Goal: Check status: Check status

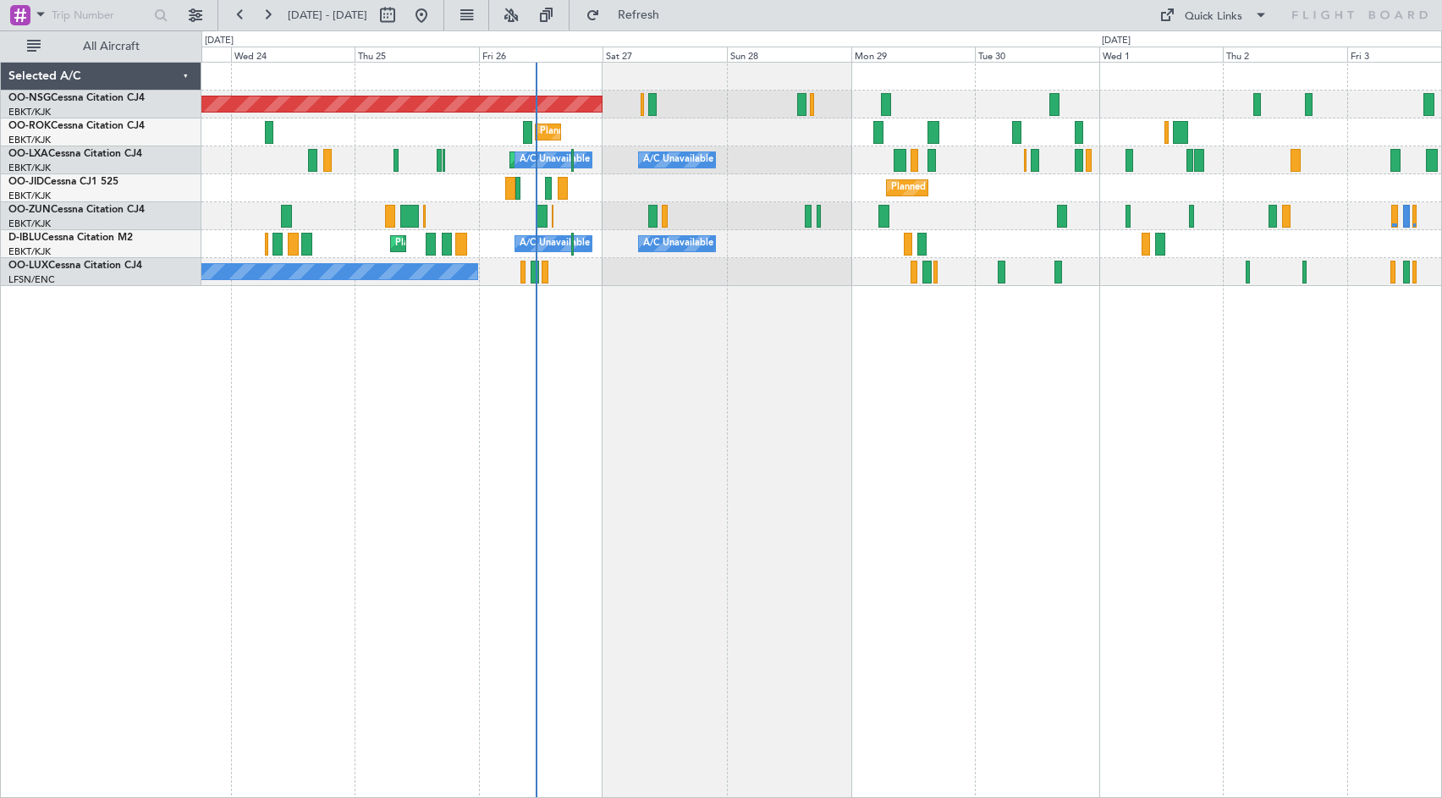
click at [962, 439] on div "Planned Maint [GEOGRAPHIC_DATA] ([GEOGRAPHIC_DATA]) Planned Maint [GEOGRAPHIC_D…" at bounding box center [821, 430] width 1240 height 736
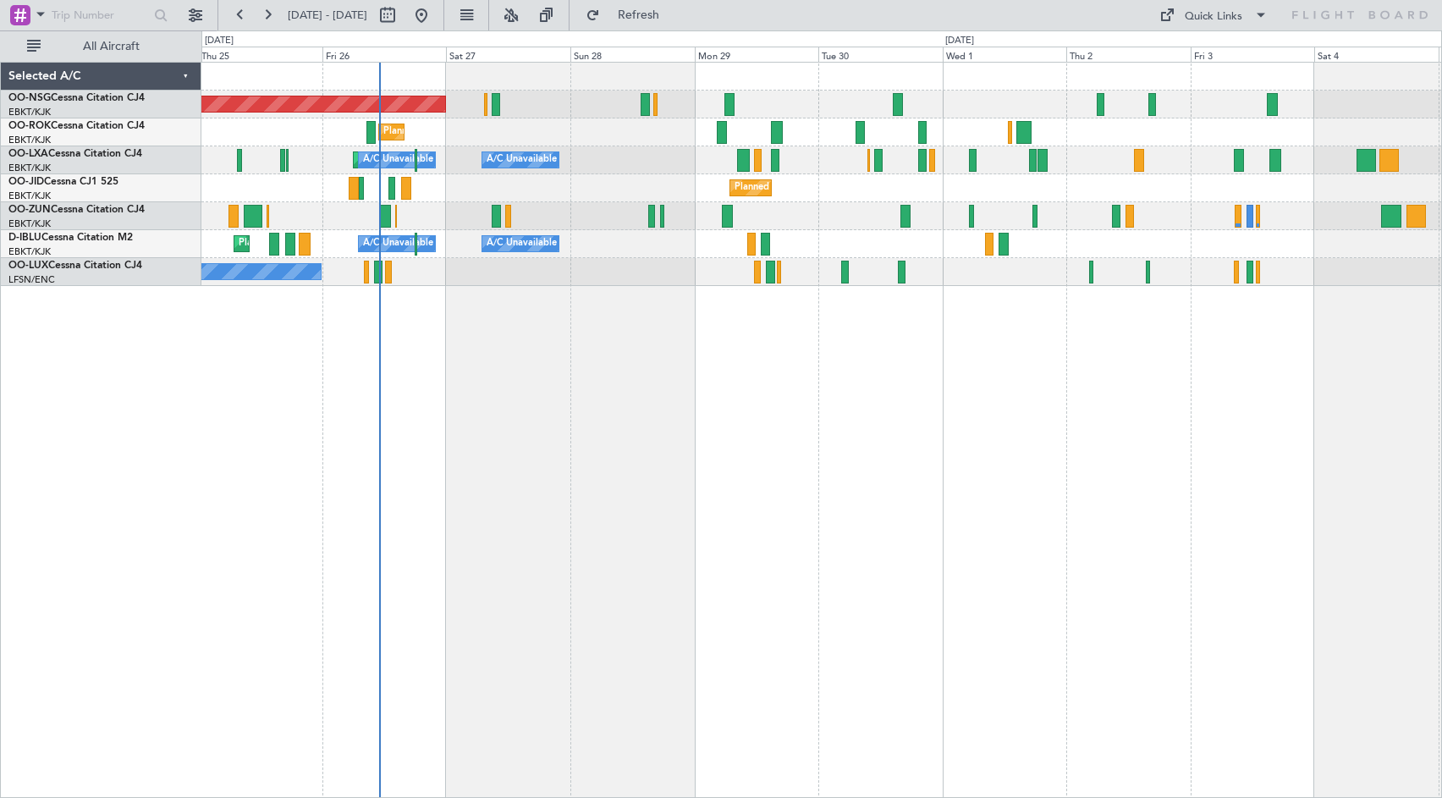
click at [825, 202] on div "Planned Maint Kortrijk-[GEOGRAPHIC_DATA]" at bounding box center [821, 216] width 1240 height 28
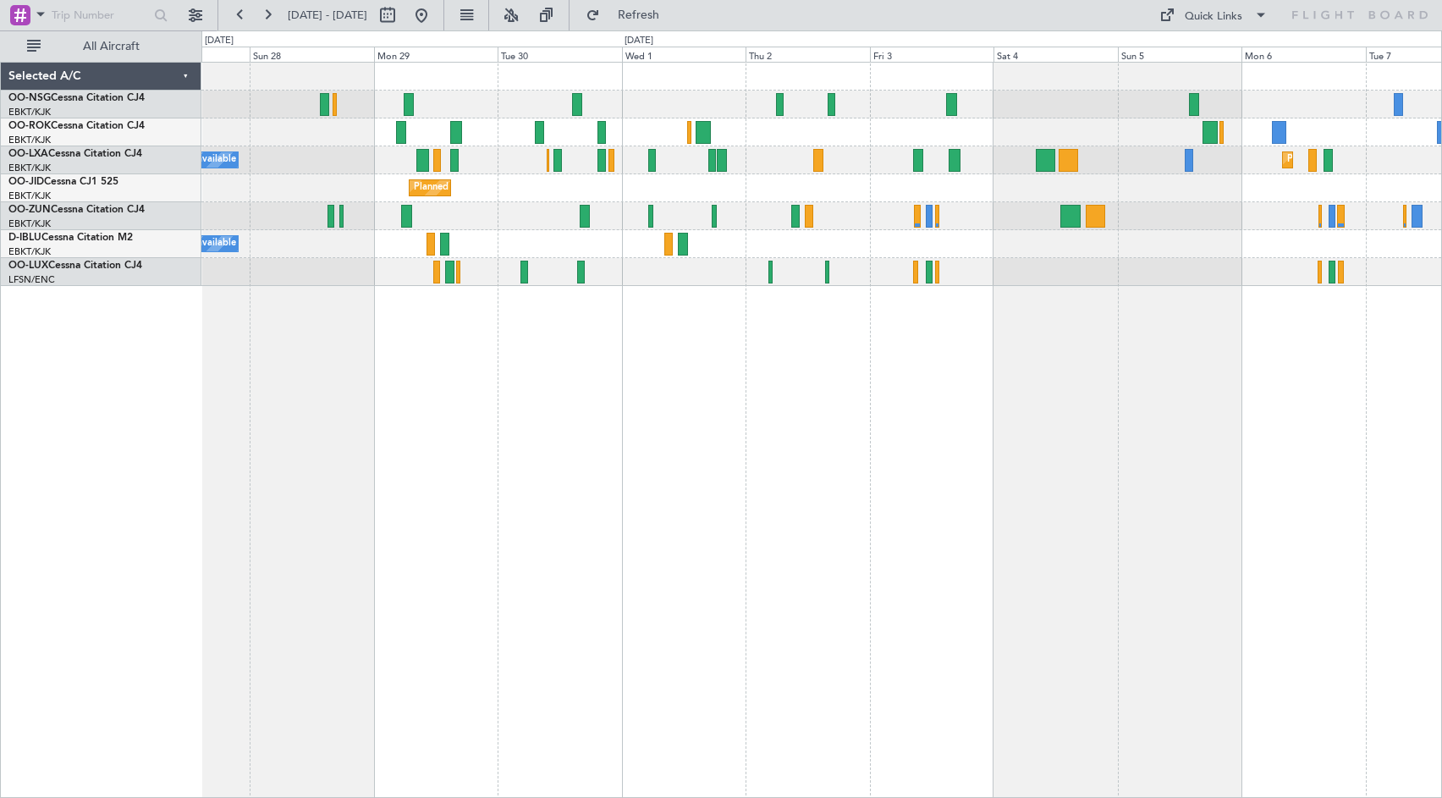
click at [581, 190] on div "Planned Maint Kortrijk-[GEOGRAPHIC_DATA]" at bounding box center [821, 188] width 1240 height 28
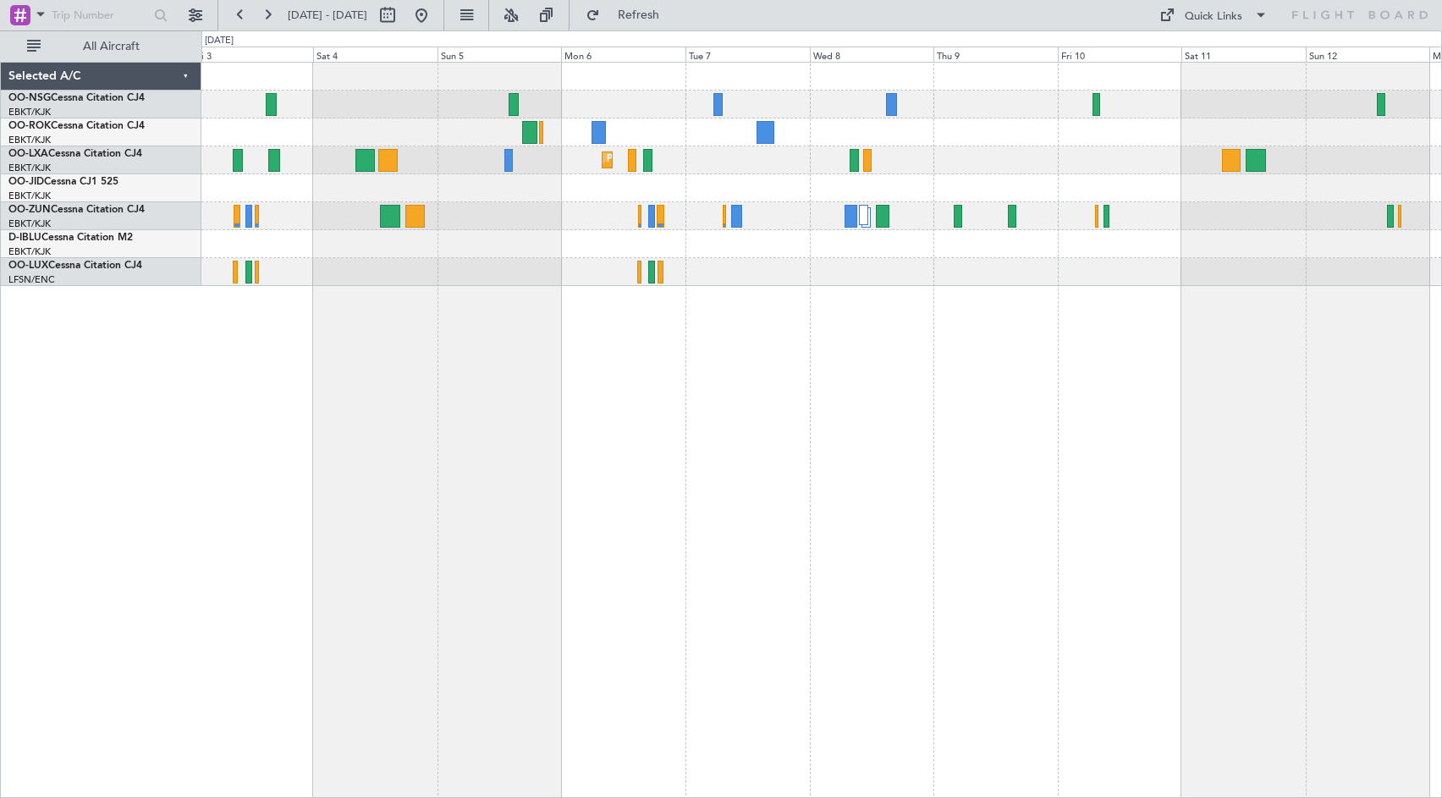
click at [740, 168] on div "Planned Maint Kortrijk-[GEOGRAPHIC_DATA]" at bounding box center [821, 174] width 1240 height 223
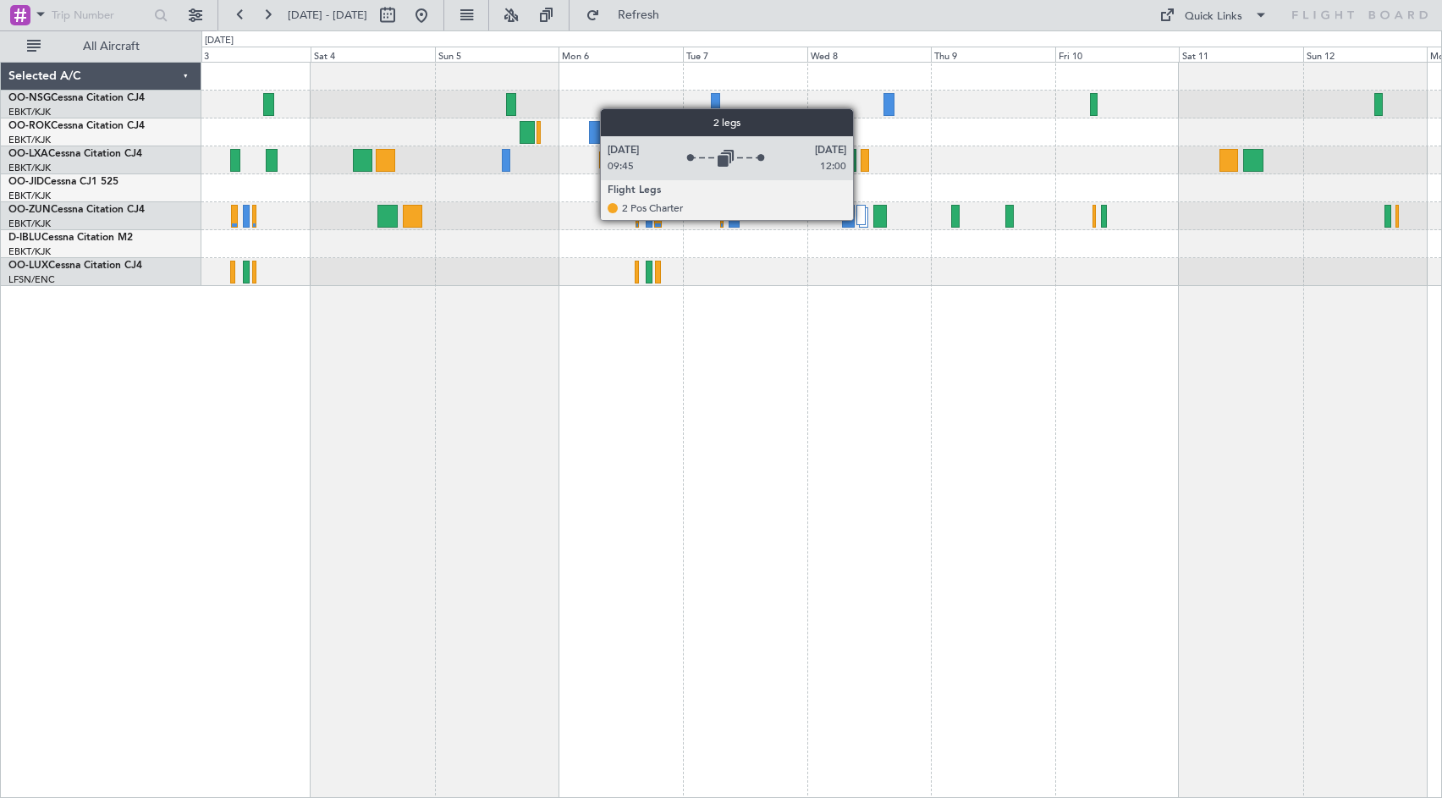
click at [860, 219] on div at bounding box center [860, 215] width 9 height 20
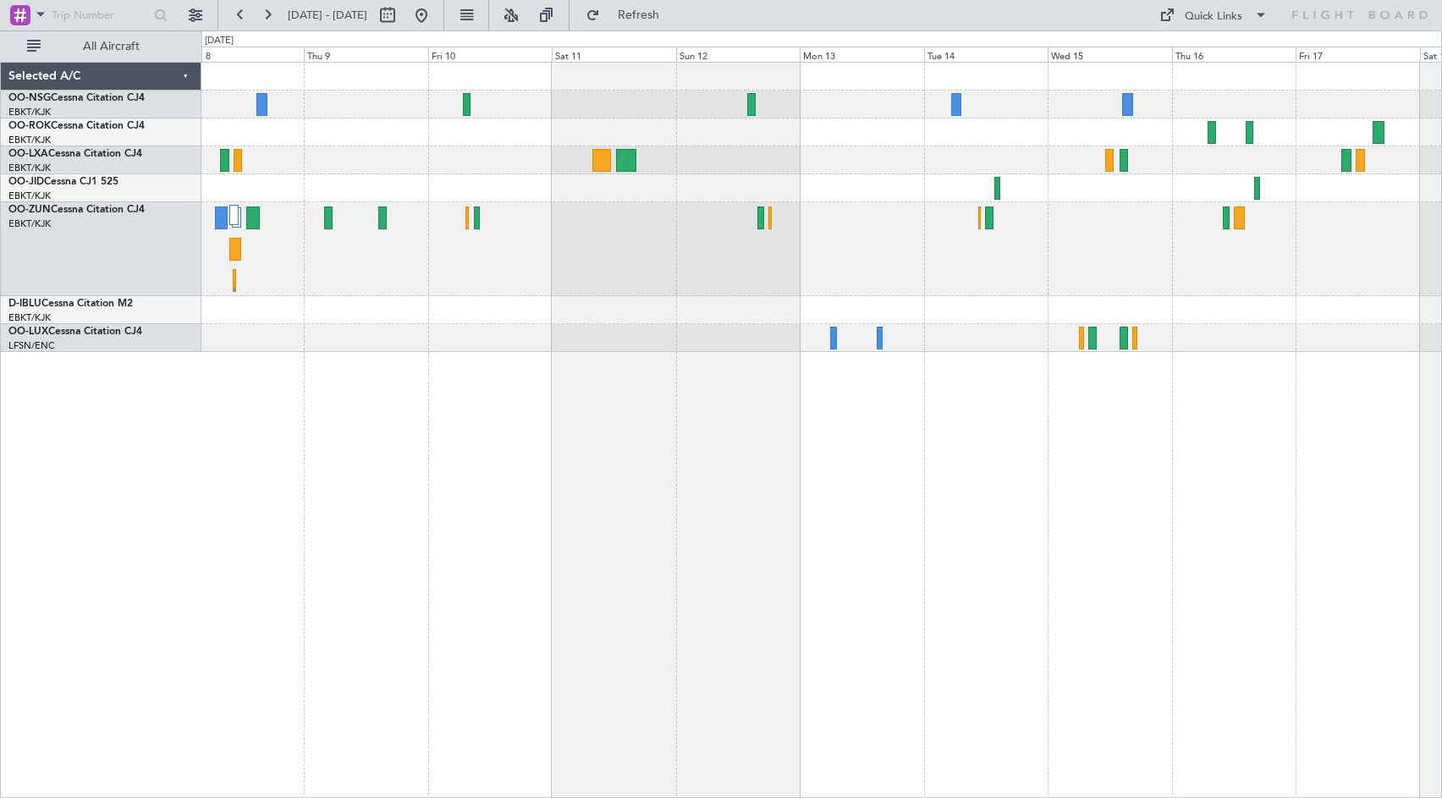
click at [494, 244] on div at bounding box center [821, 249] width 1240 height 94
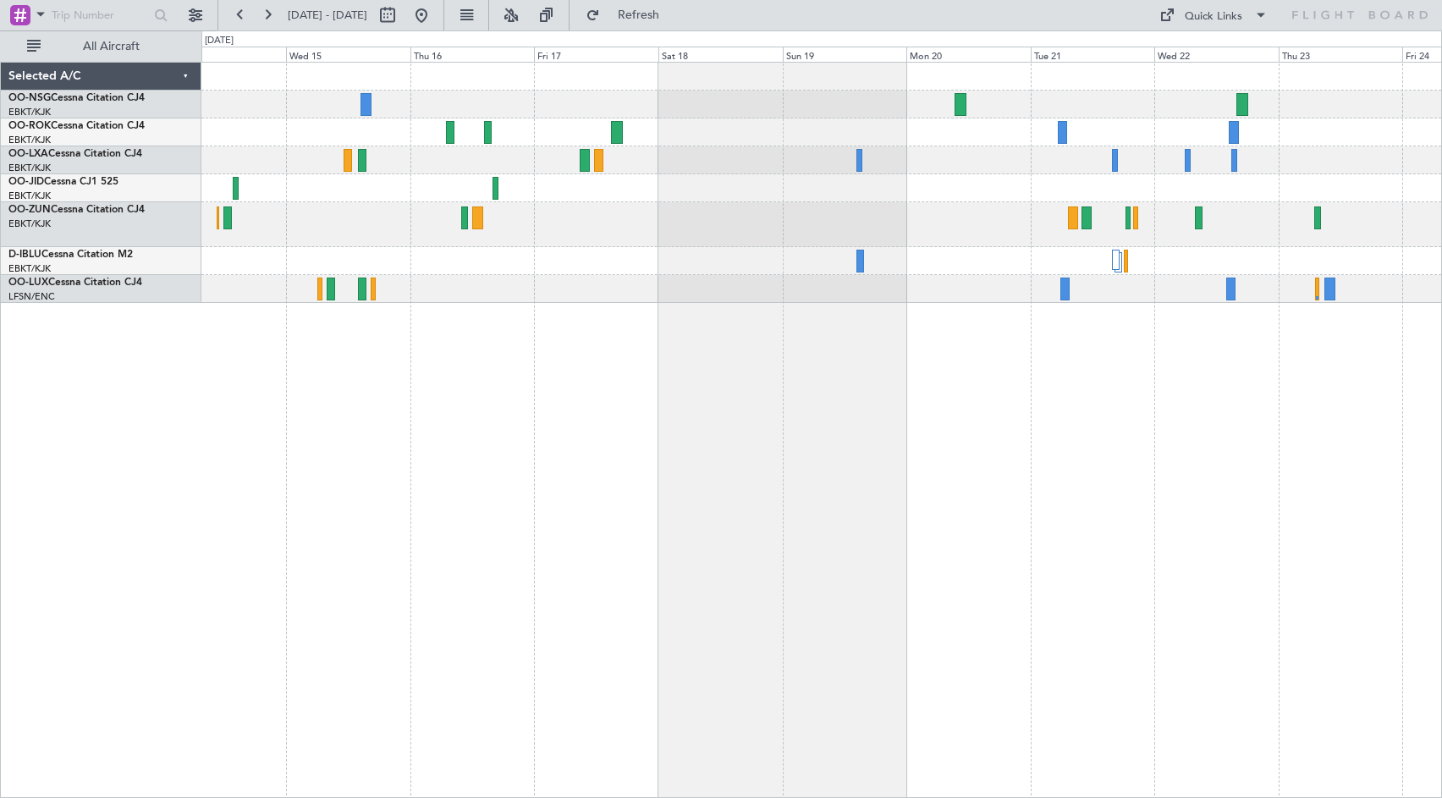
click at [613, 113] on div at bounding box center [821, 105] width 1240 height 28
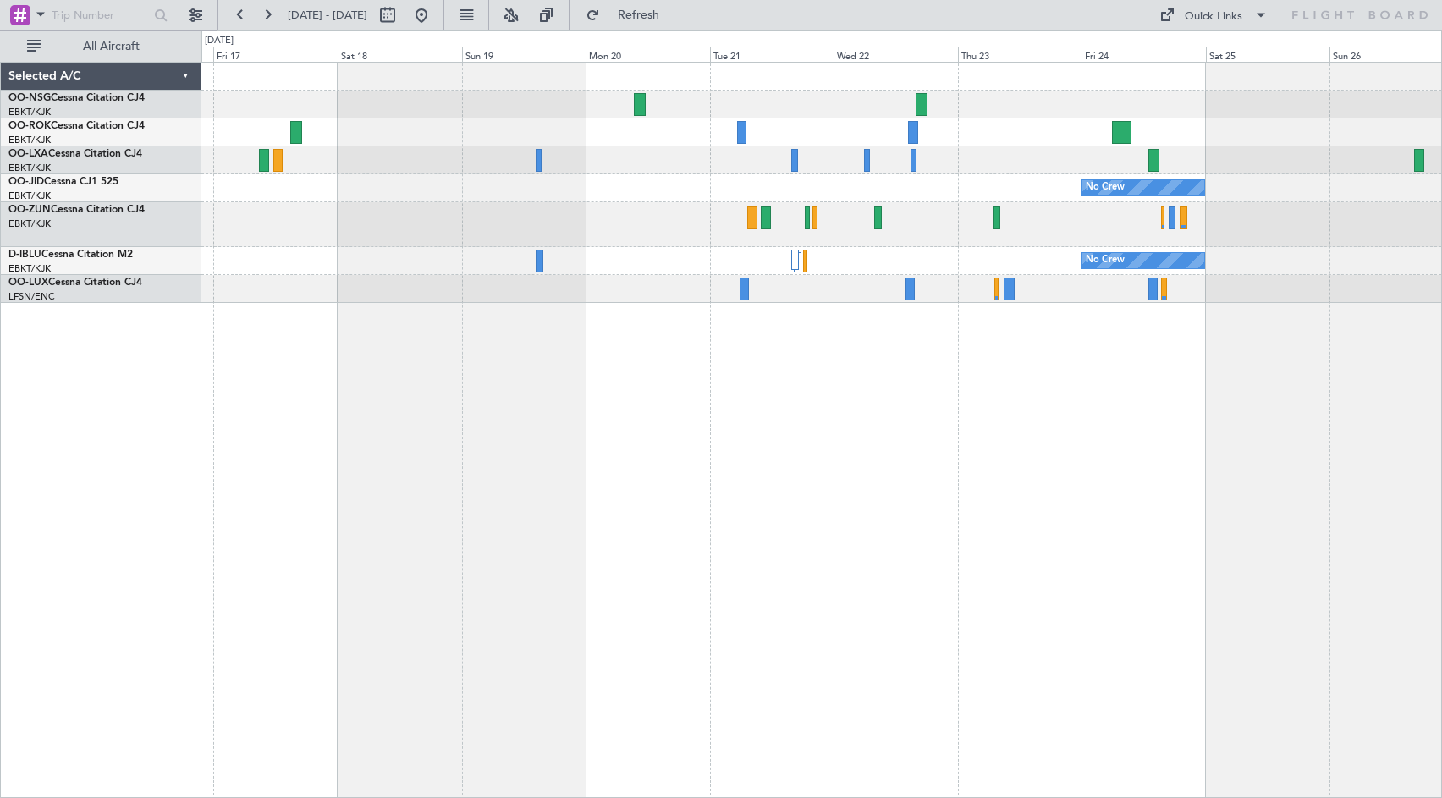
click at [977, 146] on div "No Crew No Crew Planned Maint [GEOGRAPHIC_DATA] ([GEOGRAPHIC_DATA])" at bounding box center [821, 183] width 1240 height 240
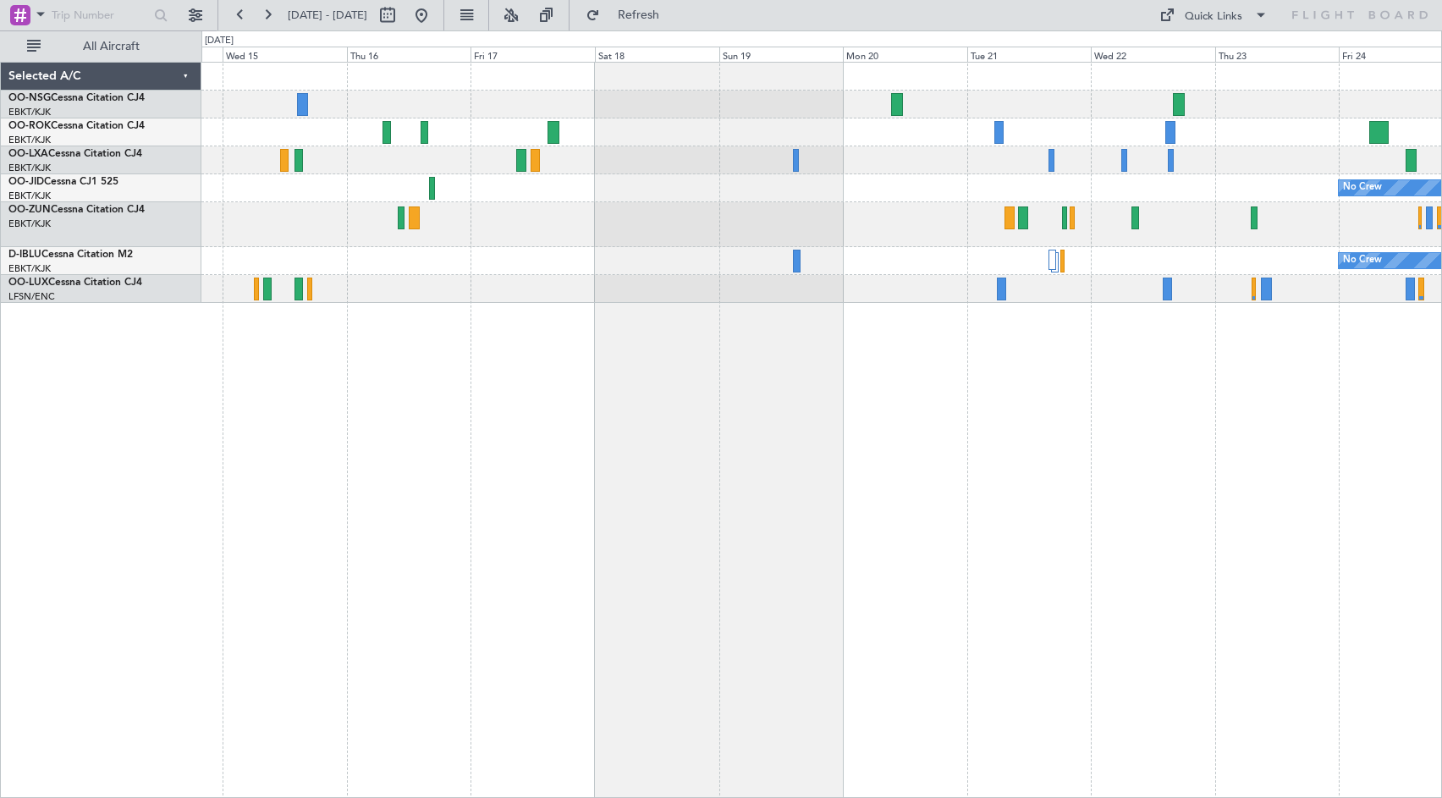
click at [733, 145] on div at bounding box center [821, 132] width 1240 height 28
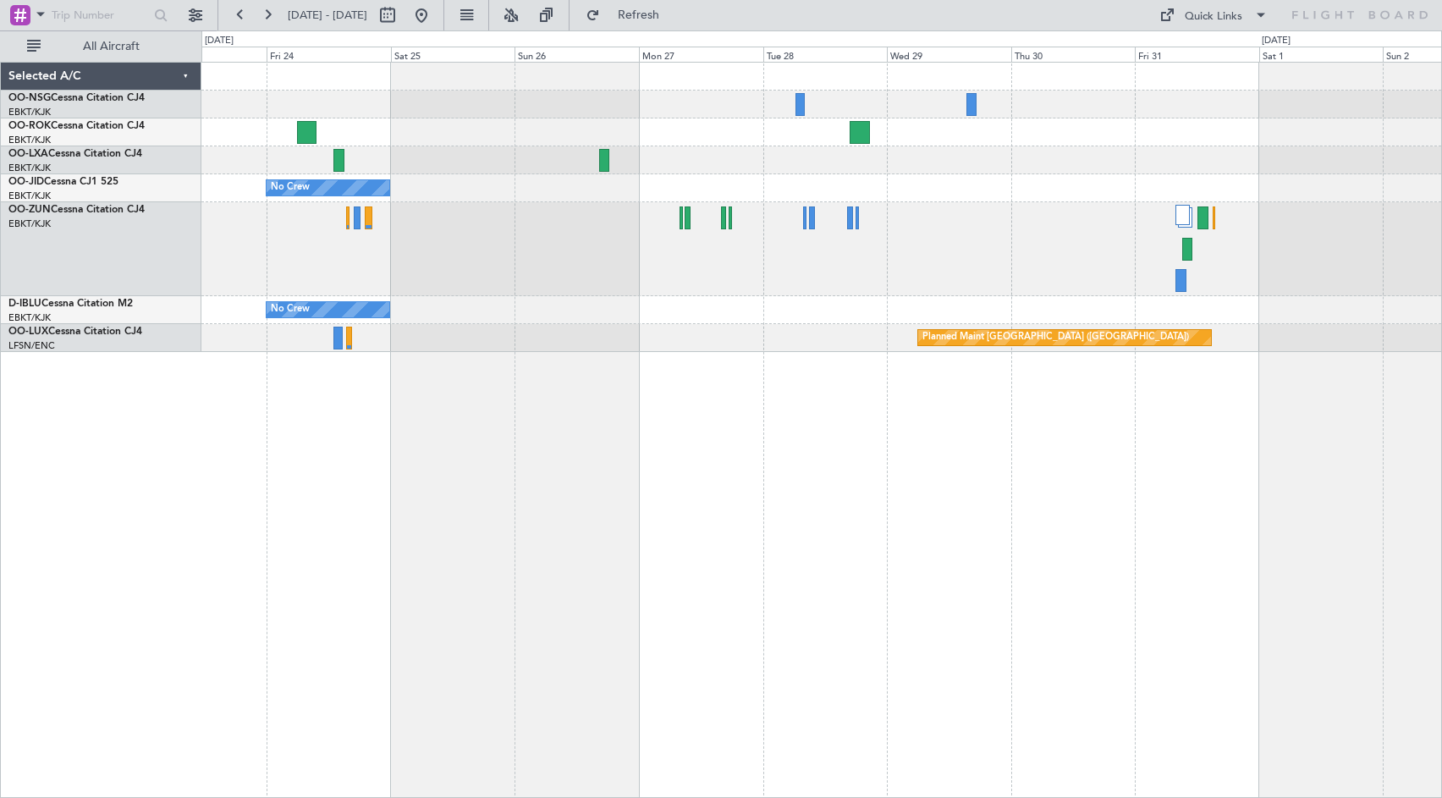
click at [265, 217] on div at bounding box center [821, 249] width 1240 height 94
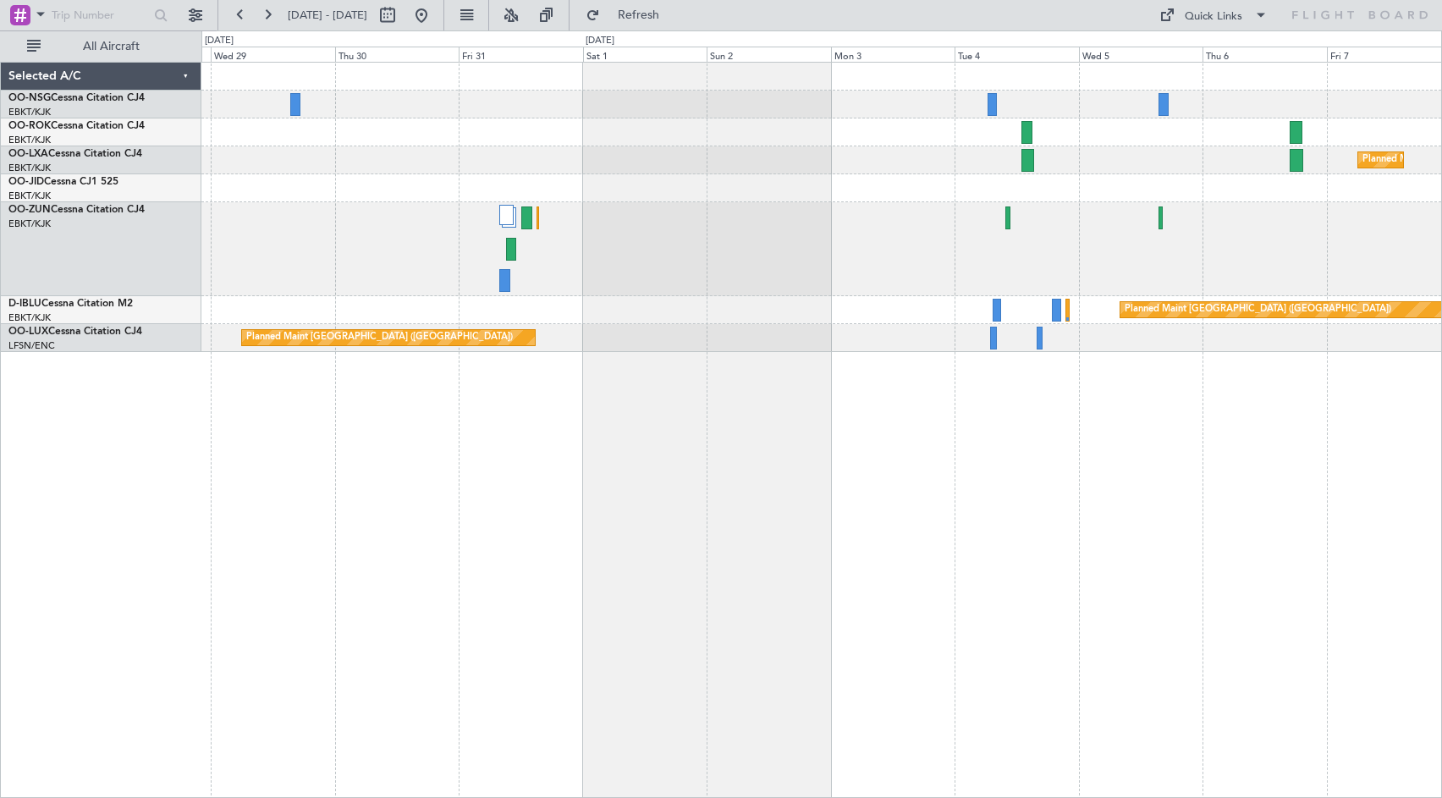
click at [379, 190] on div "Planned Maint Kortrijk-[GEOGRAPHIC_DATA] Planned Maint [GEOGRAPHIC_DATA] ([GEOG…" at bounding box center [821, 207] width 1240 height 289
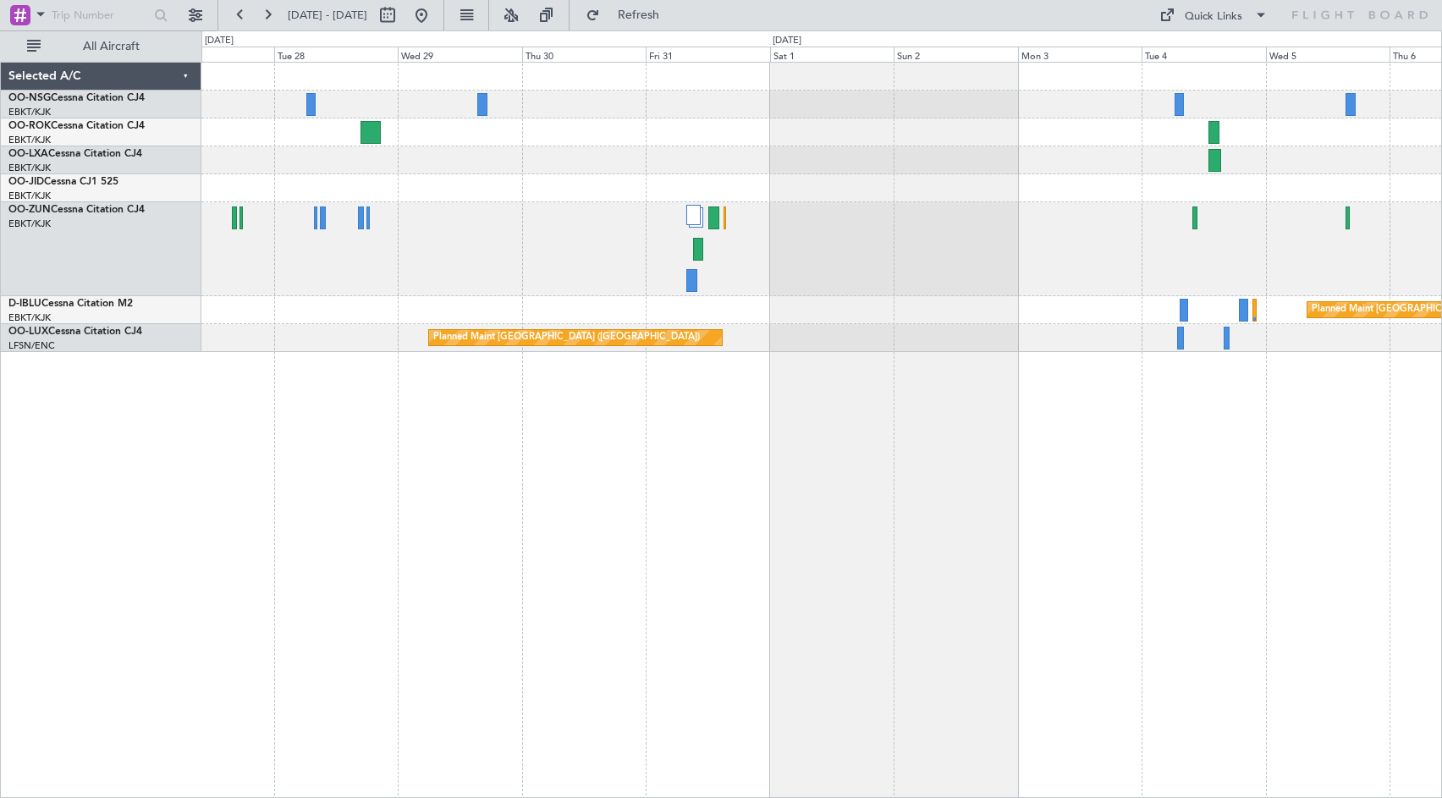
click at [1031, 306] on div "Planned Maint Kortrijk-[GEOGRAPHIC_DATA] No Crew Planned Maint [GEOGRAPHIC_DATA…" at bounding box center [821, 207] width 1240 height 289
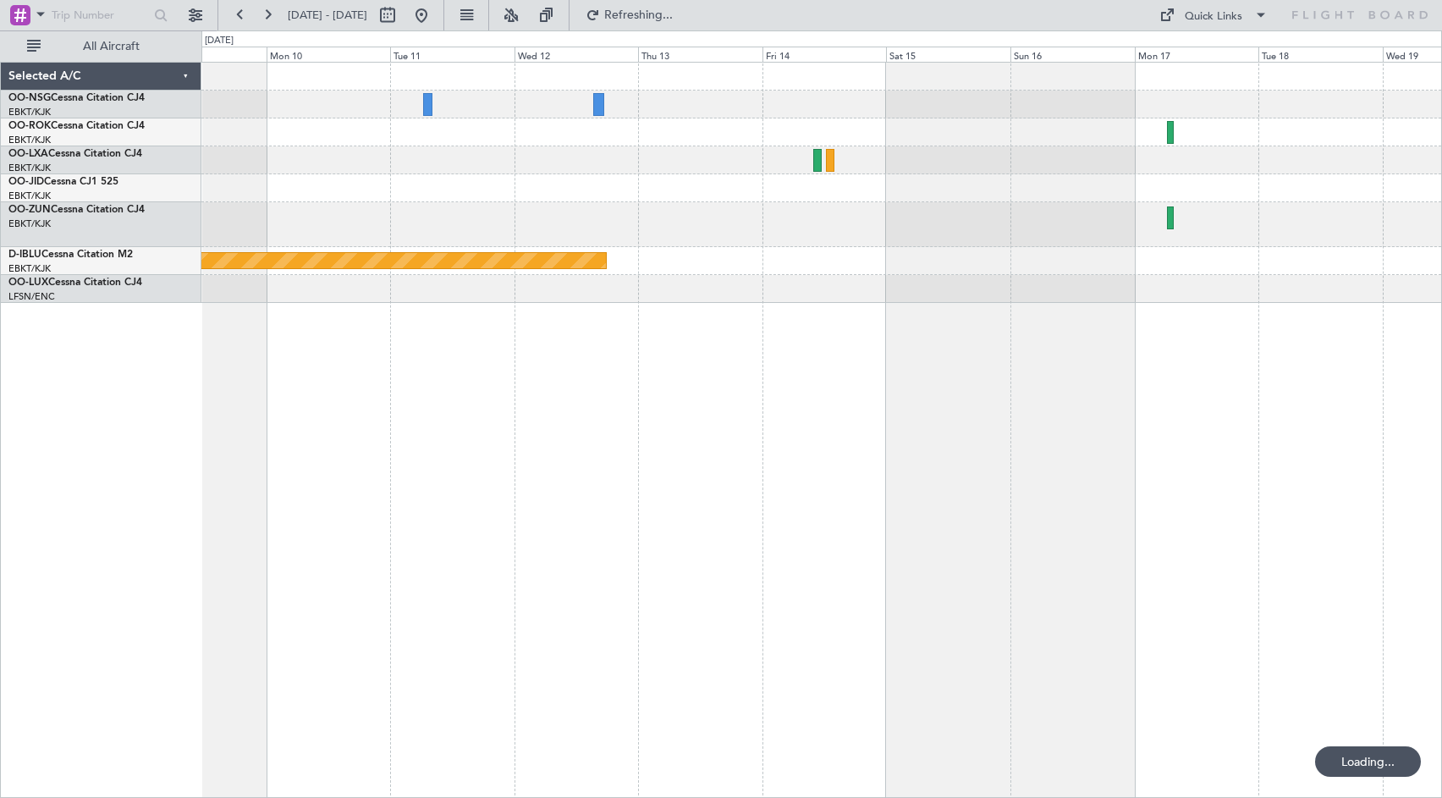
click at [540, 197] on div at bounding box center [821, 188] width 1240 height 28
